Goal: Find specific page/section: Find specific page/section

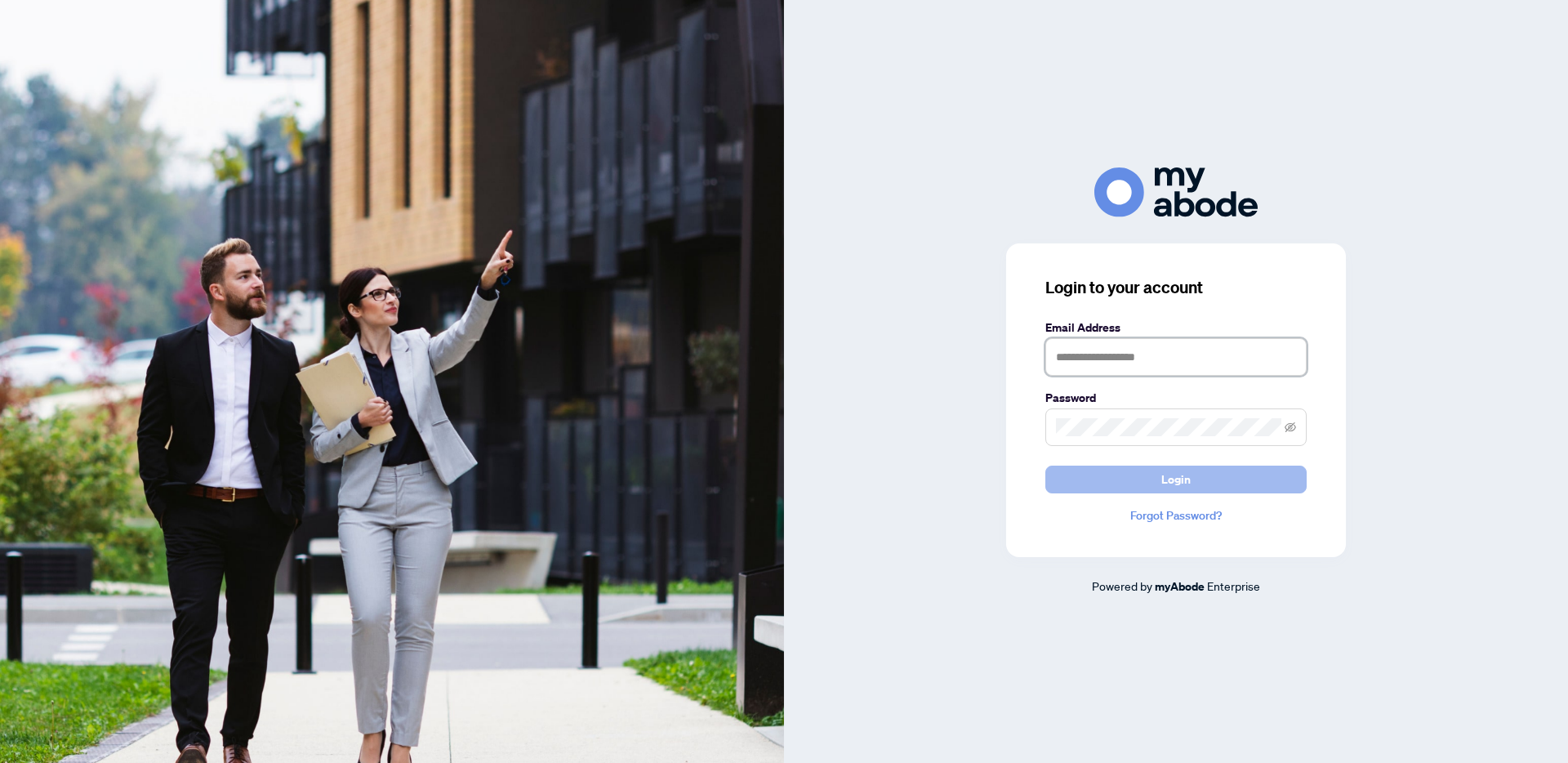
type input "**********"
click at [1174, 476] on span "Login" at bounding box center [1176, 478] width 30 height 26
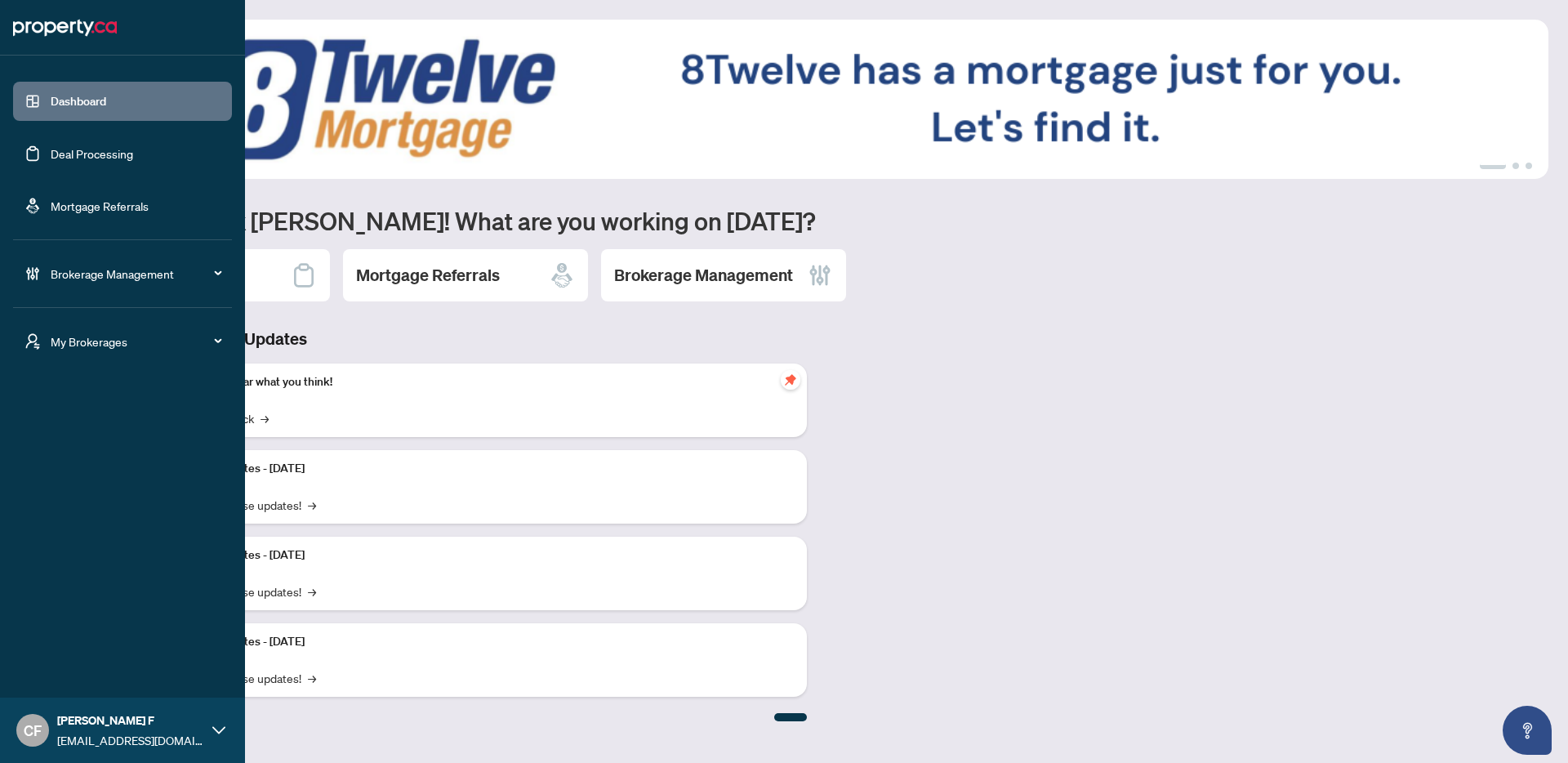
click at [100, 331] on div "My Brokerages" at bounding box center [123, 341] width 219 height 39
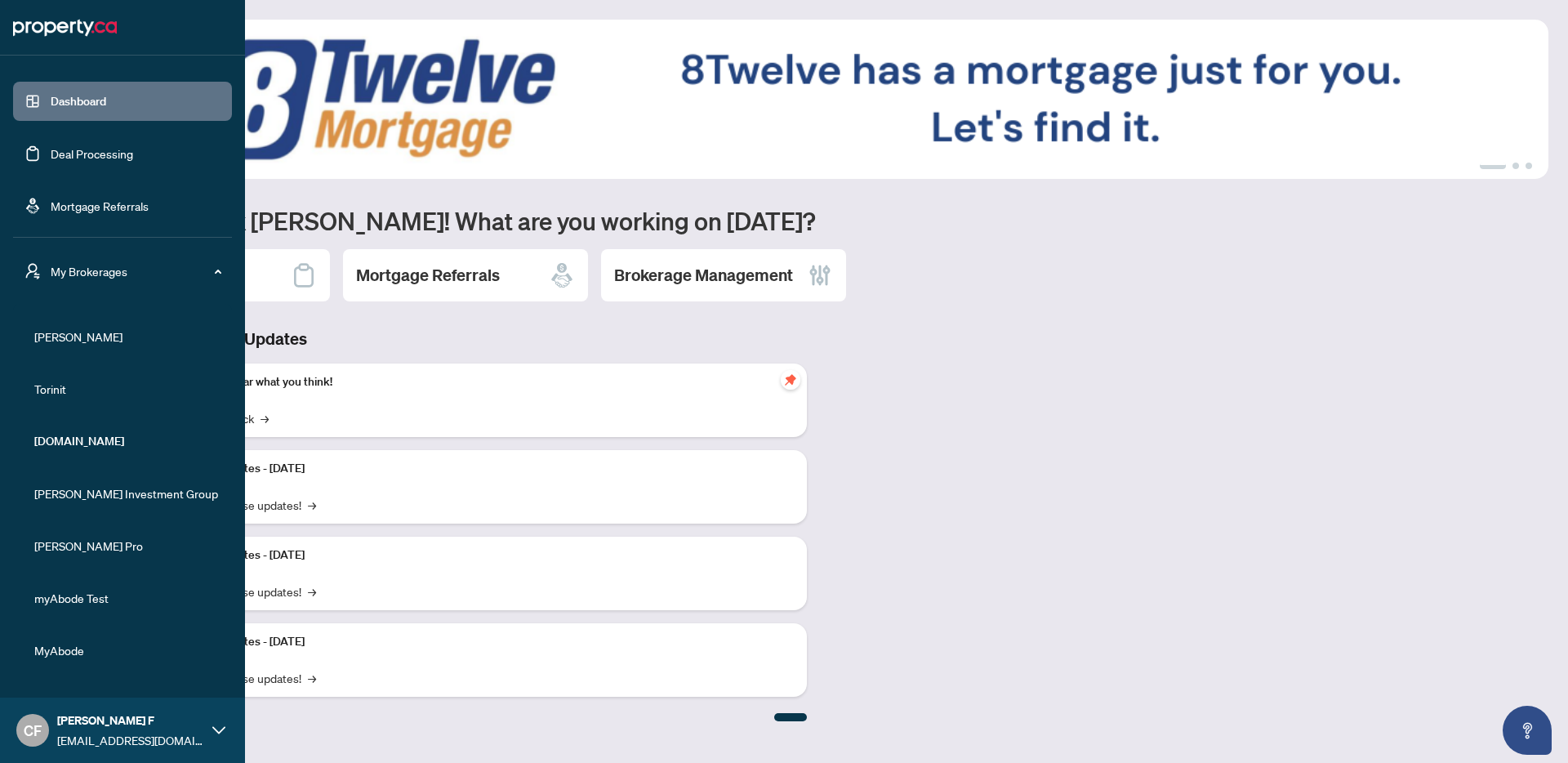
click at [69, 340] on span "RAHR" at bounding box center [127, 336] width 186 height 18
